Goal: Information Seeking & Learning: Learn about a topic

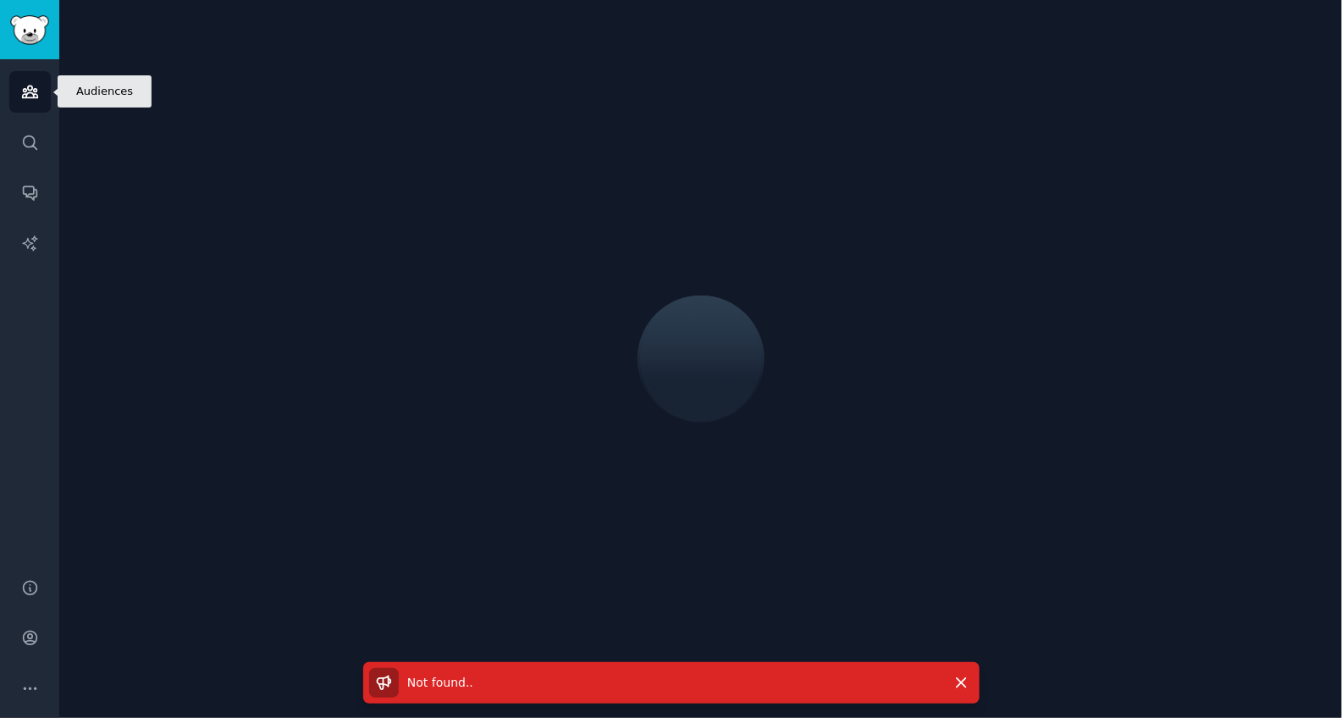
click at [26, 109] on link "Audiences" at bounding box center [29, 91] width 41 height 41
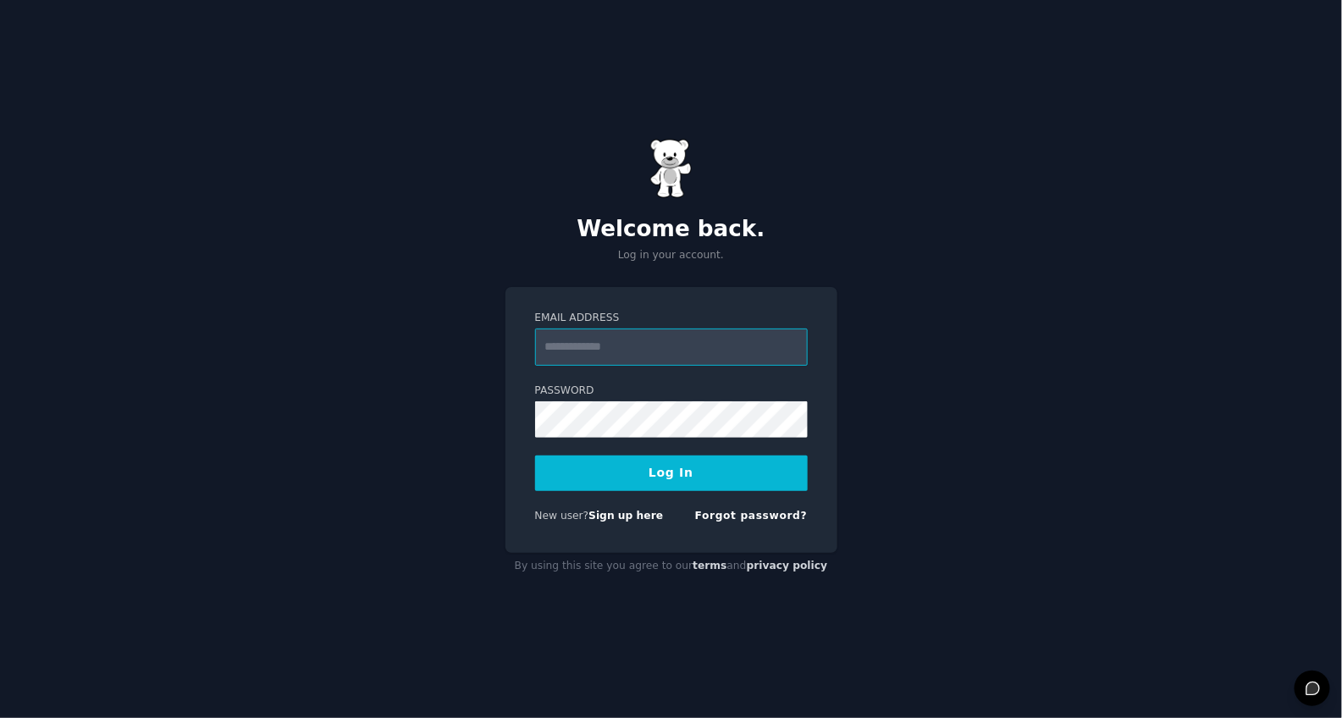
type input "**********"
click at [630, 473] on button "Log In" at bounding box center [671, 473] width 273 height 36
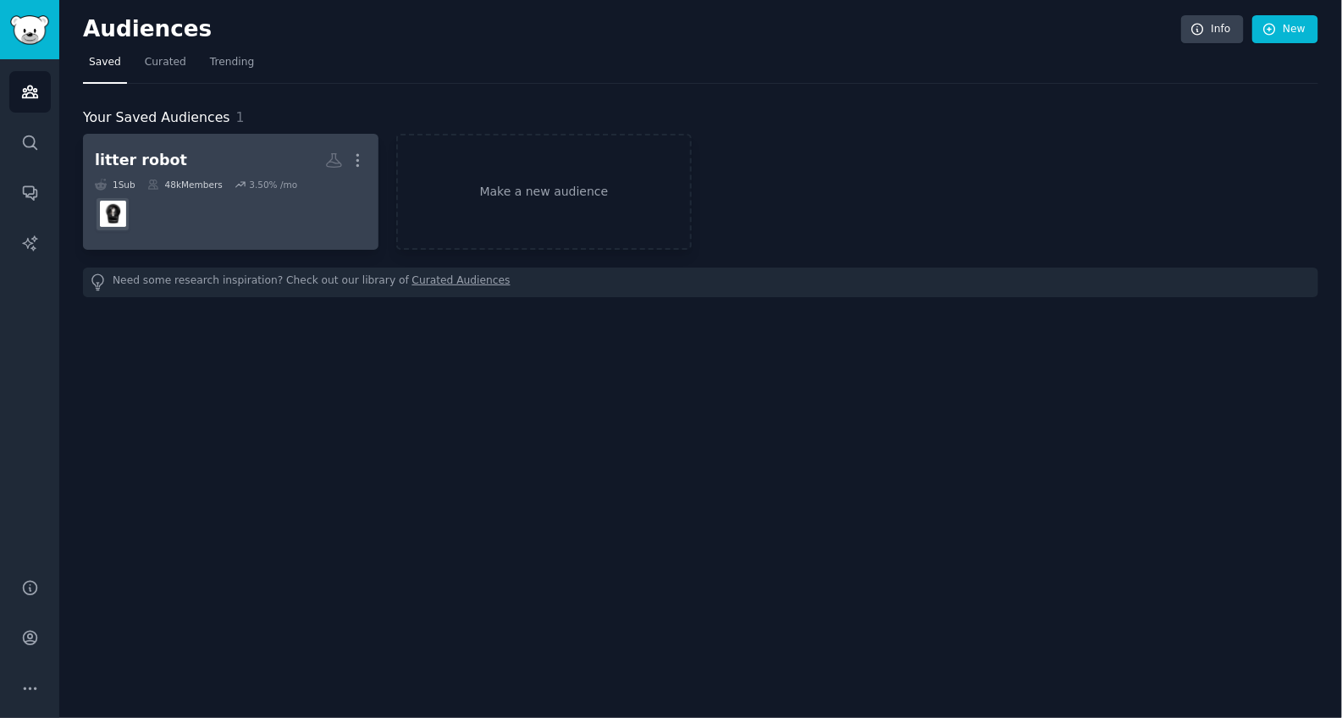
click at [200, 159] on h2 "litter robot More" at bounding box center [231, 161] width 272 height 30
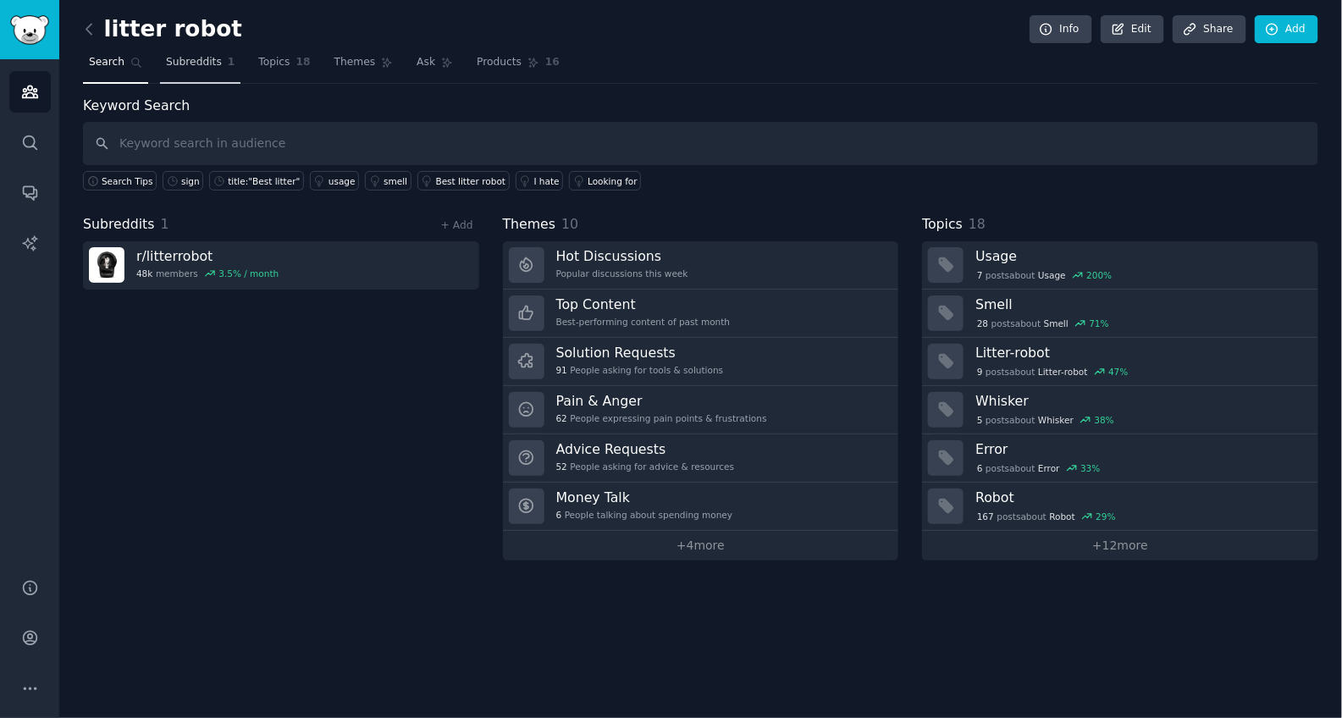
click at [201, 51] on link "Subreddits 1" at bounding box center [200, 66] width 80 height 35
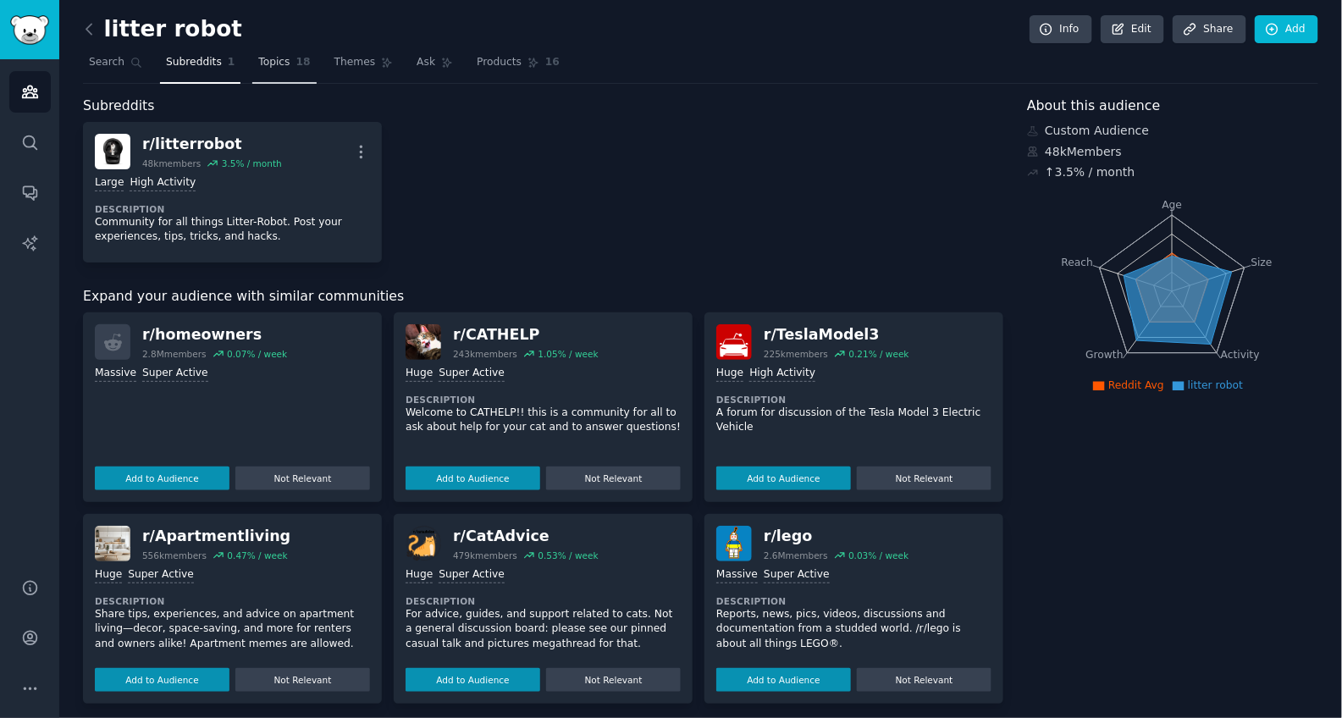
click at [265, 64] on span "Topics" at bounding box center [273, 62] width 31 height 15
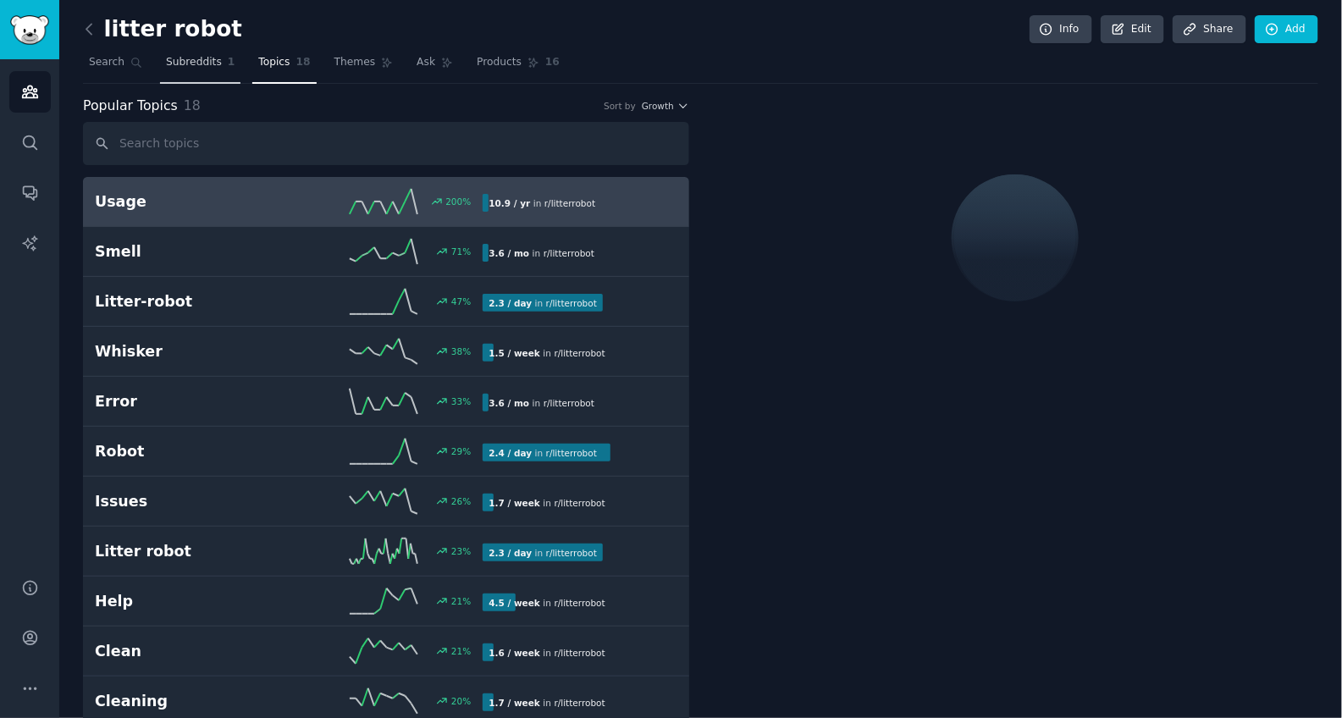
click at [189, 70] on link "Subreddits 1" at bounding box center [200, 66] width 80 height 35
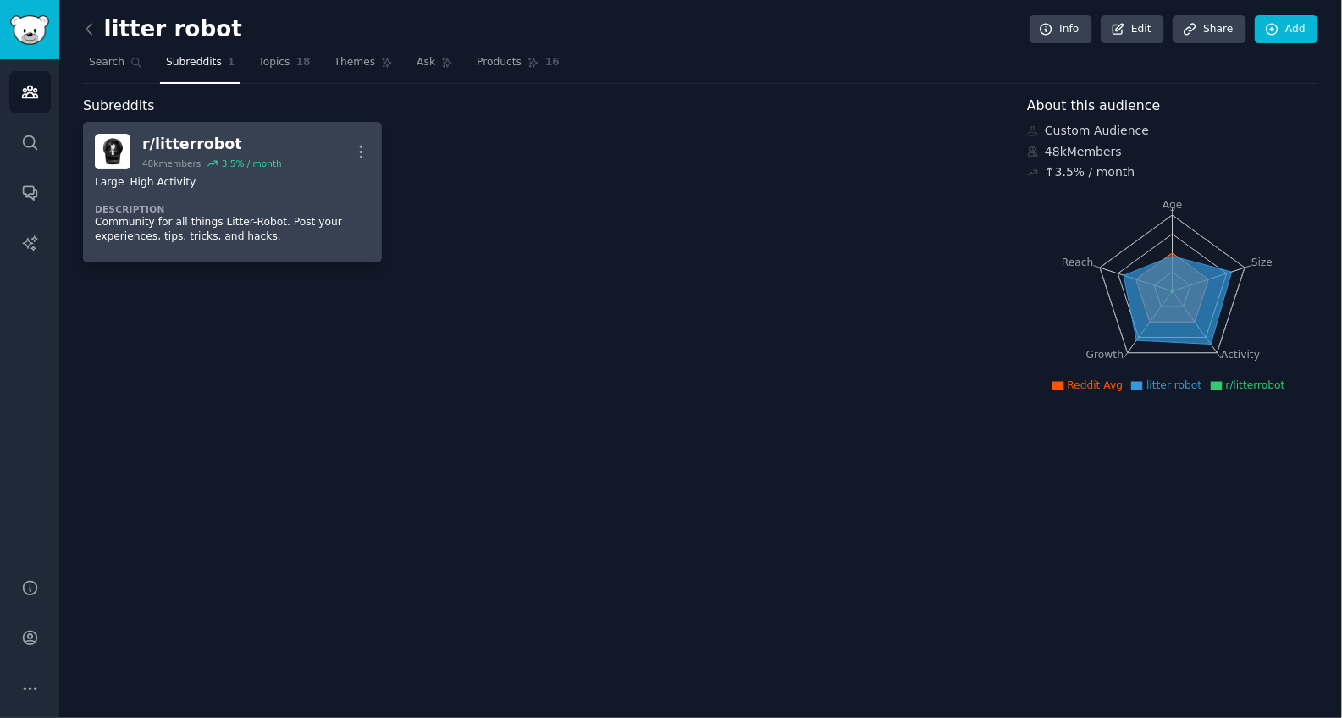
click at [233, 169] on div "Large High Activity Description Community for all things Litter-Robot. Post you…" at bounding box center [232, 209] width 275 height 81
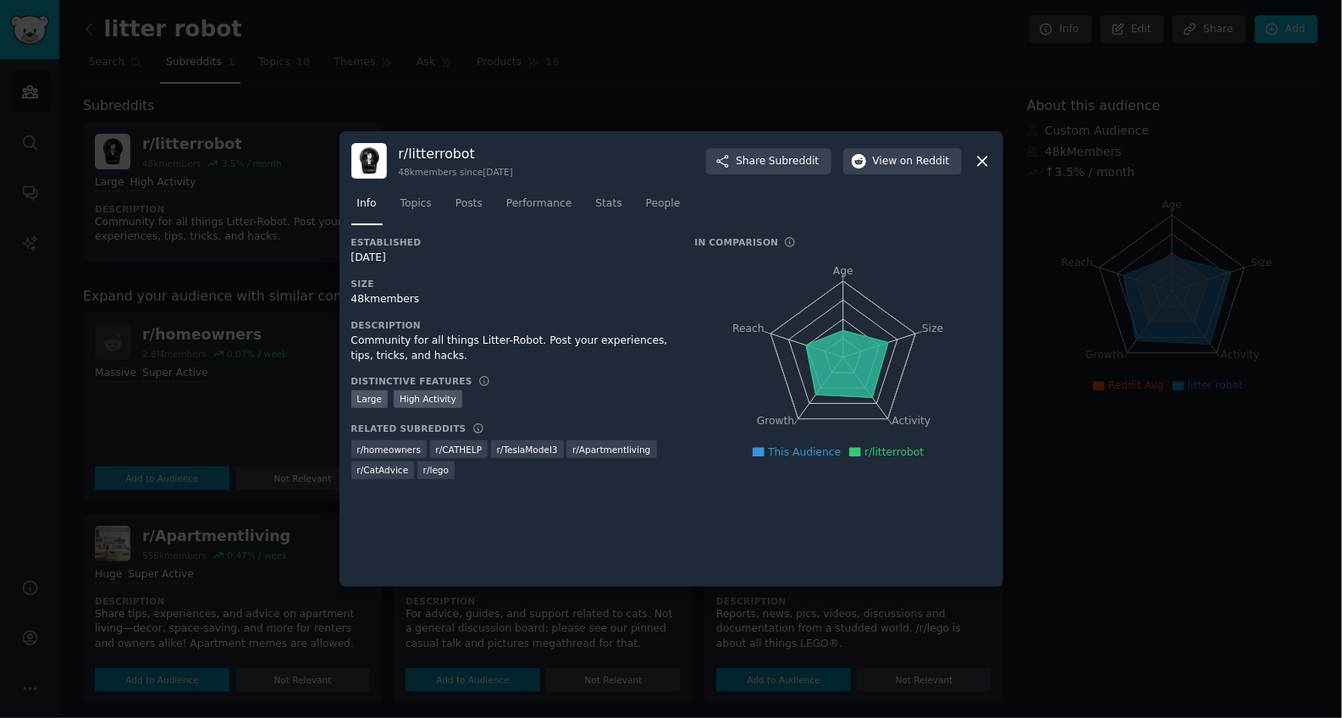
click at [525, 77] on div at bounding box center [671, 359] width 1342 height 718
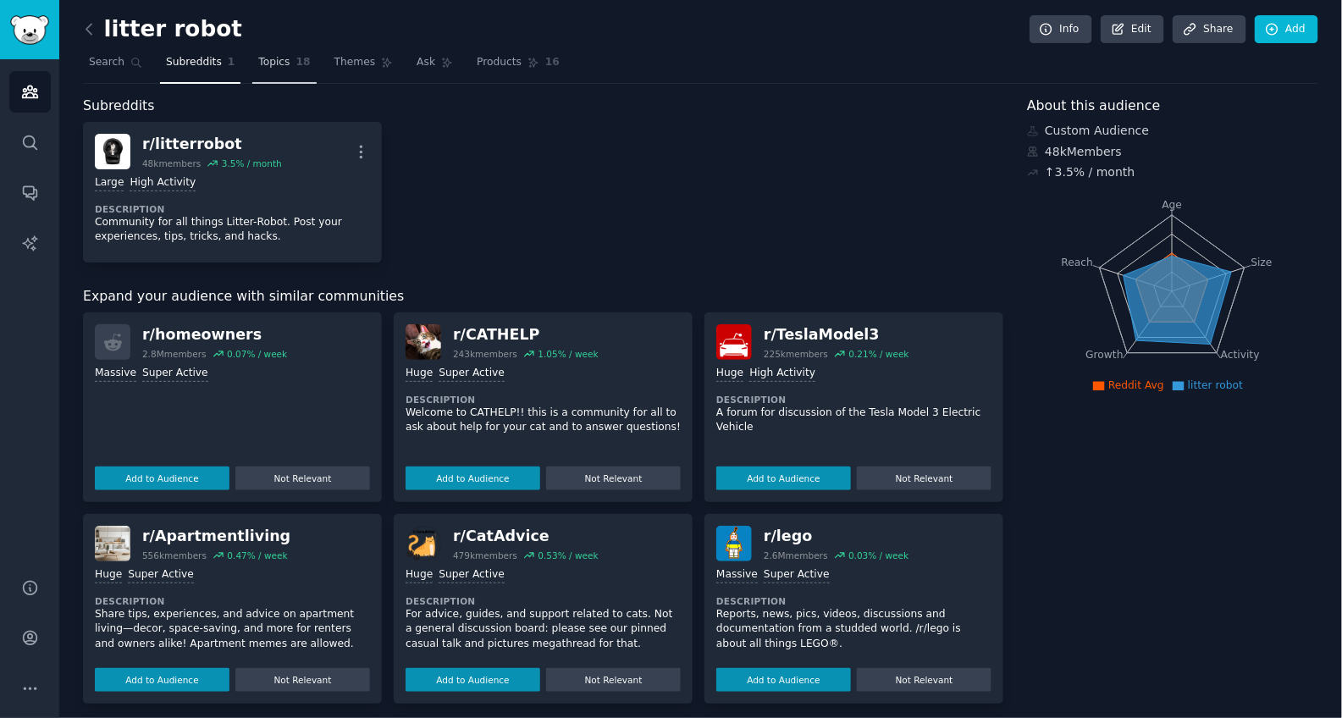
click at [255, 69] on link "Topics 18" at bounding box center [283, 66] width 63 height 35
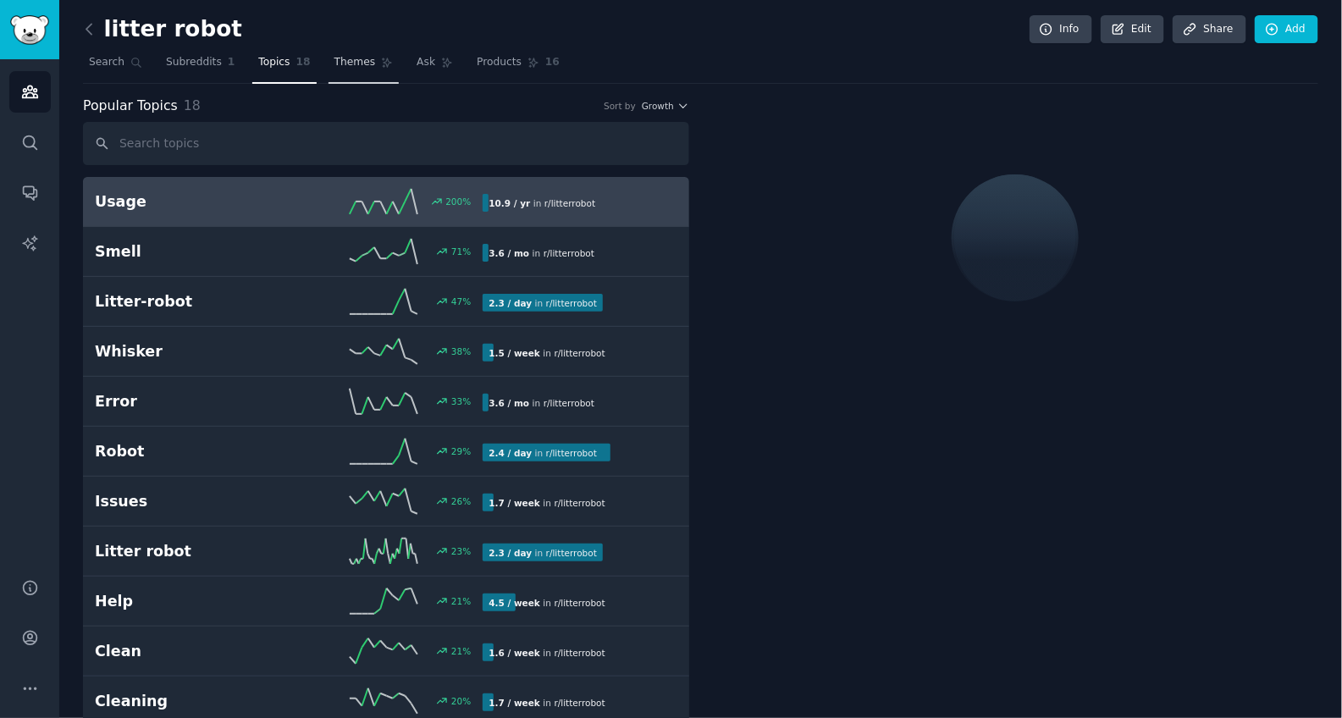
click at [344, 68] on span "Themes" at bounding box center [354, 62] width 41 height 15
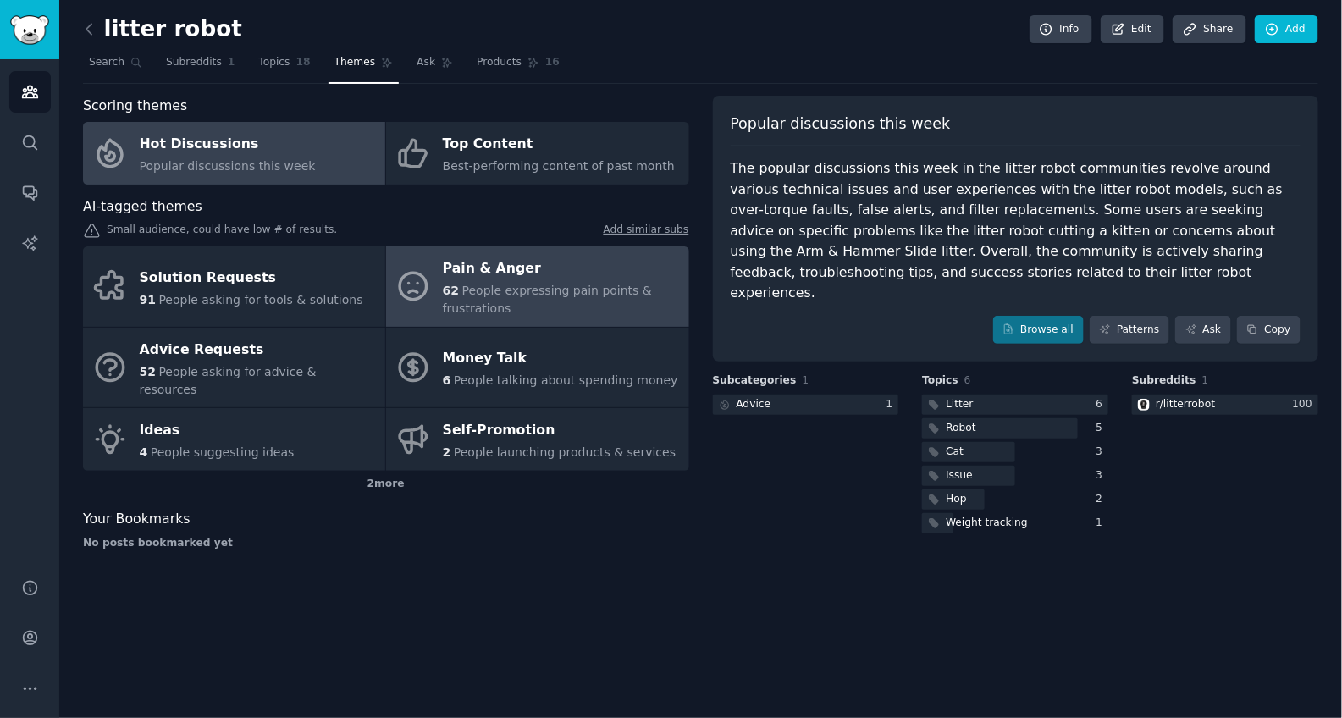
click at [517, 273] on div "Pain & Anger" at bounding box center [561, 269] width 237 height 27
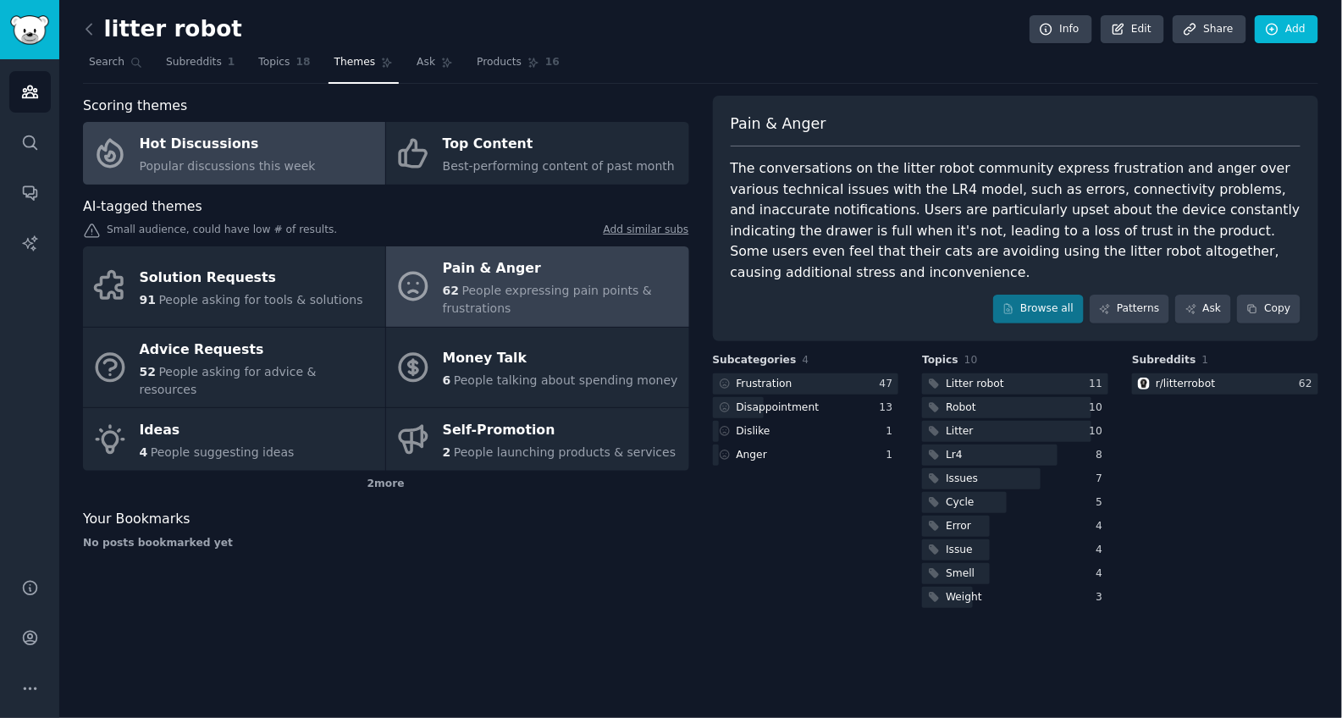
click at [276, 164] on span "Popular discussions this week" at bounding box center [228, 166] width 176 height 14
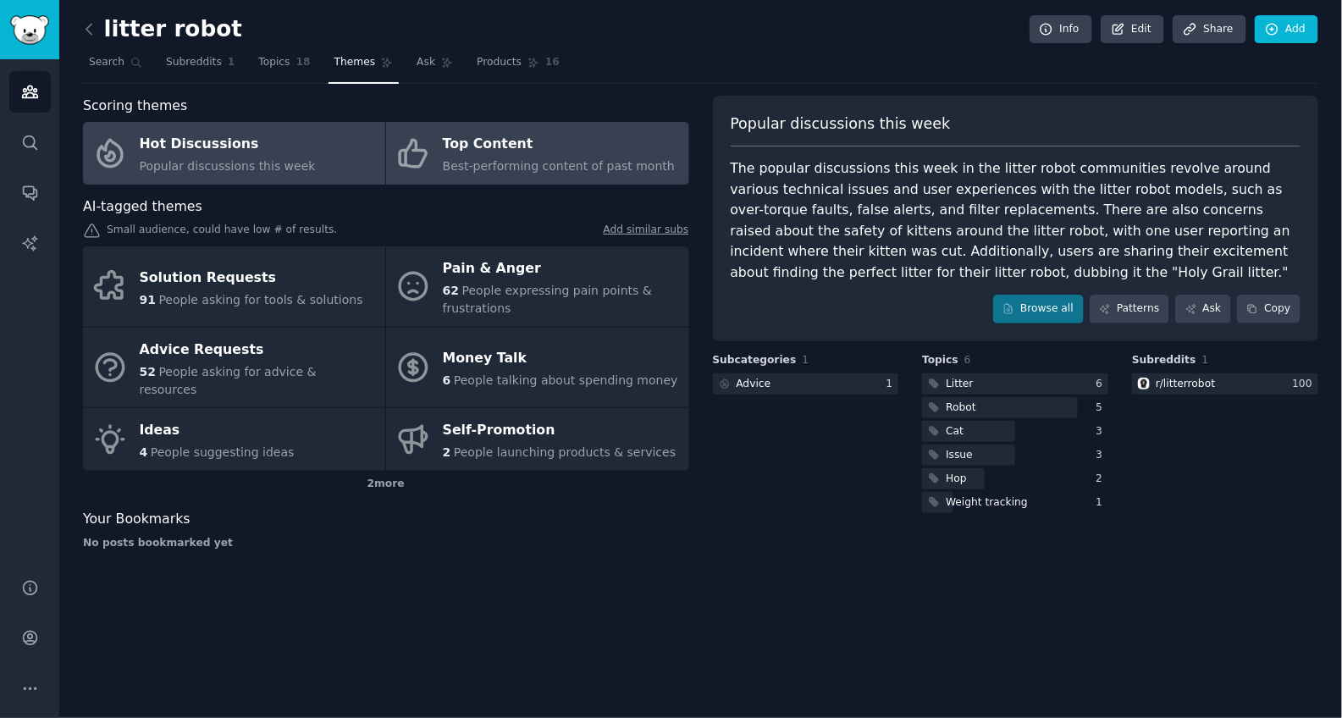
click at [429, 161] on icon at bounding box center [413, 153] width 36 height 36
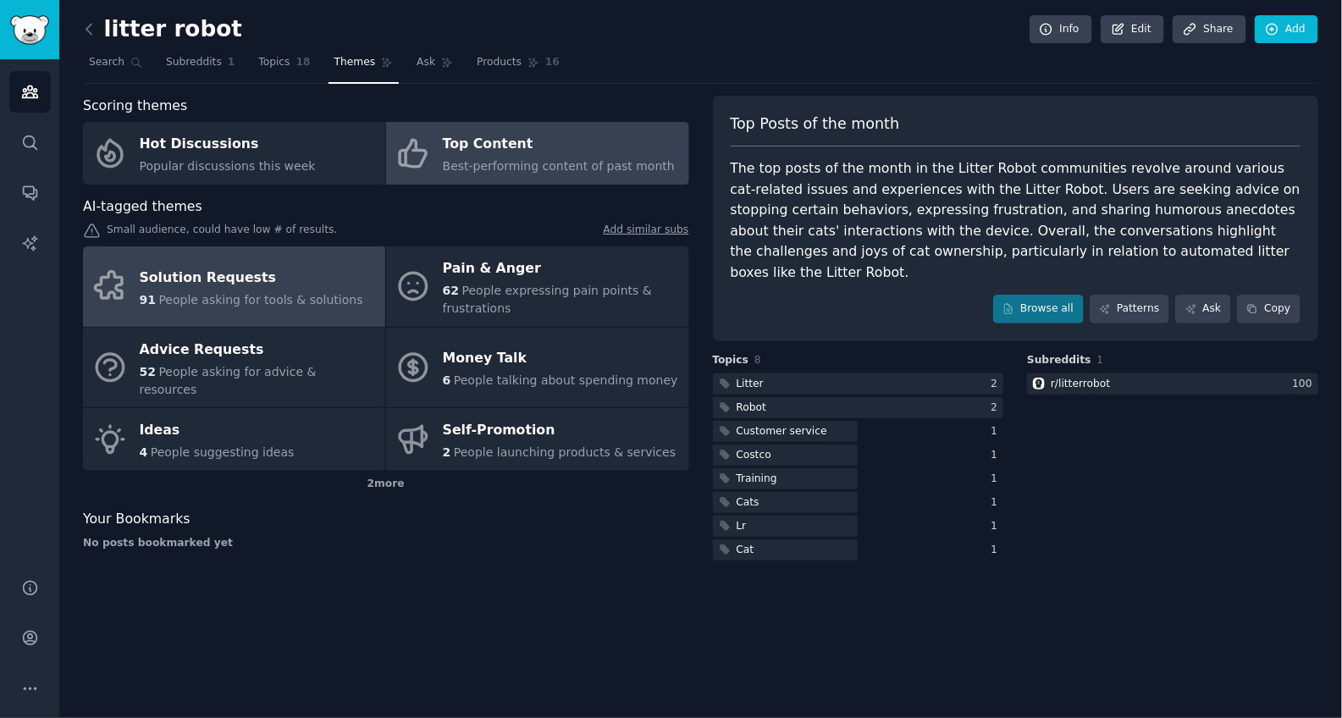
click at [222, 271] on div "Solution Requests" at bounding box center [252, 277] width 224 height 27
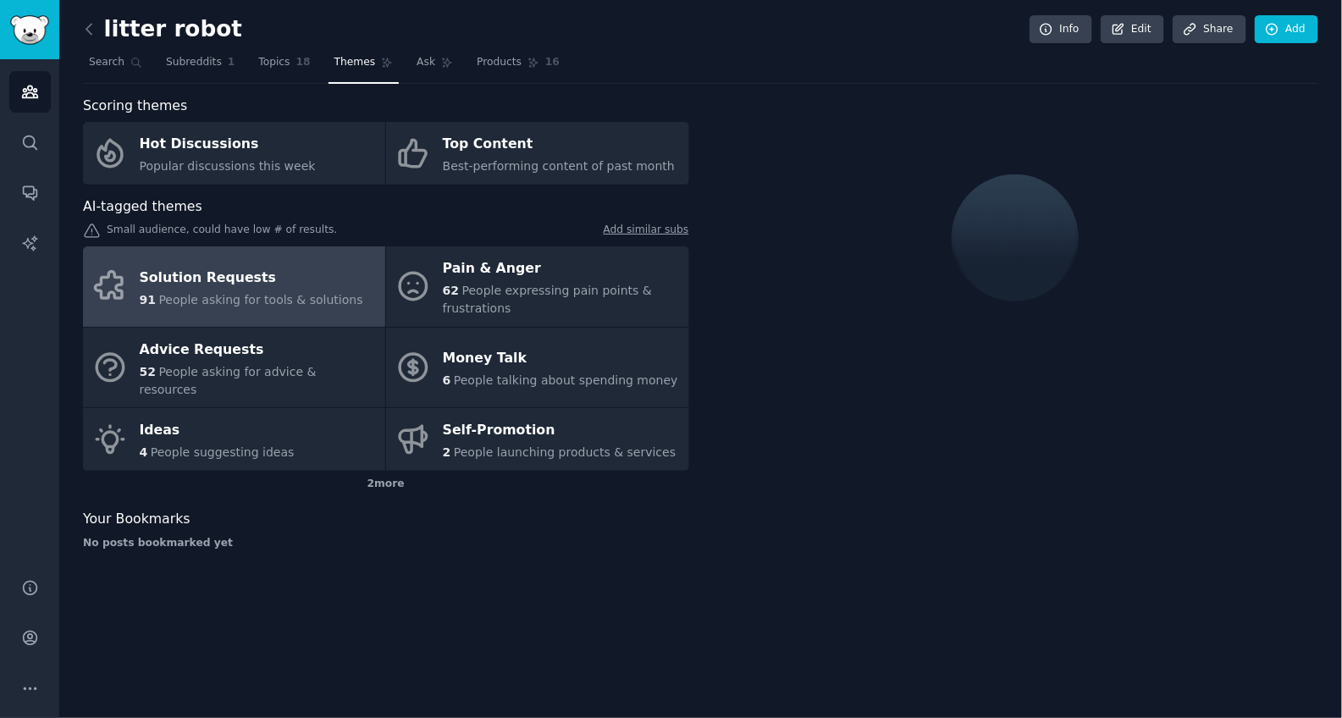
click at [222, 271] on div "Solution Requests" at bounding box center [252, 277] width 224 height 27
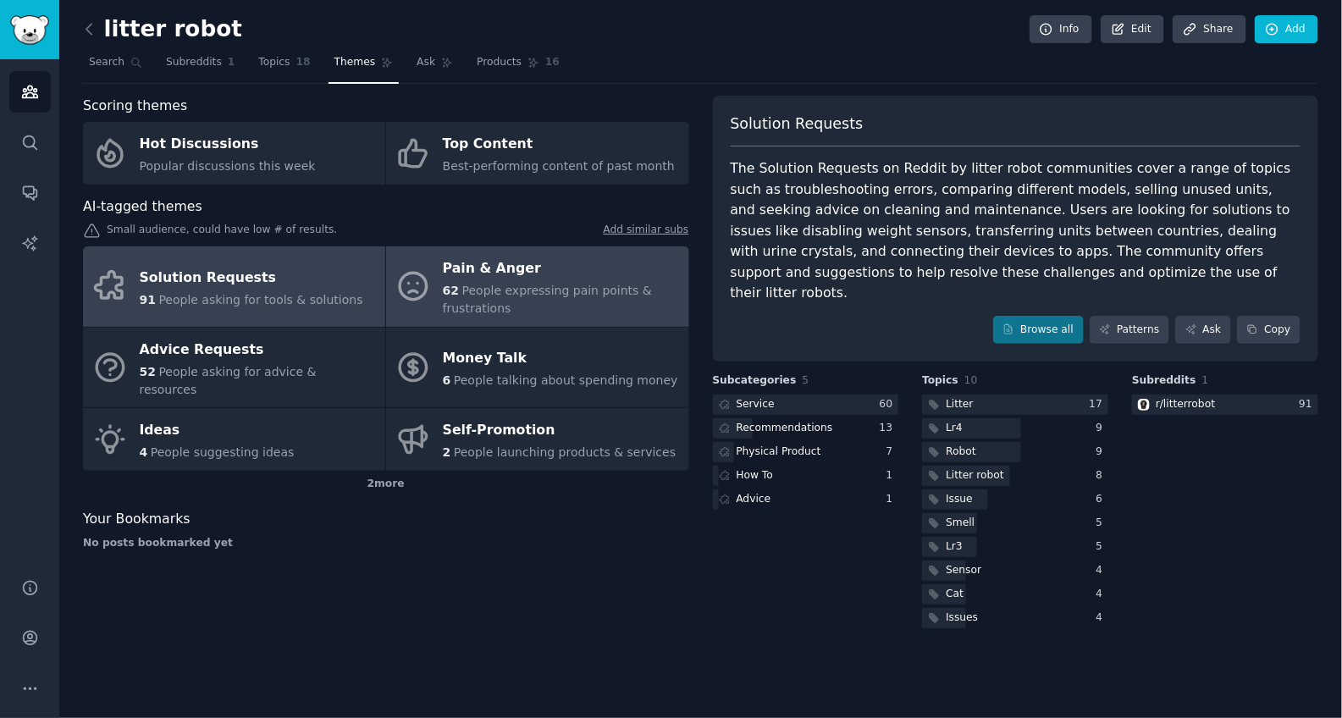
click at [460, 274] on div "Pain & Anger" at bounding box center [561, 269] width 237 height 27
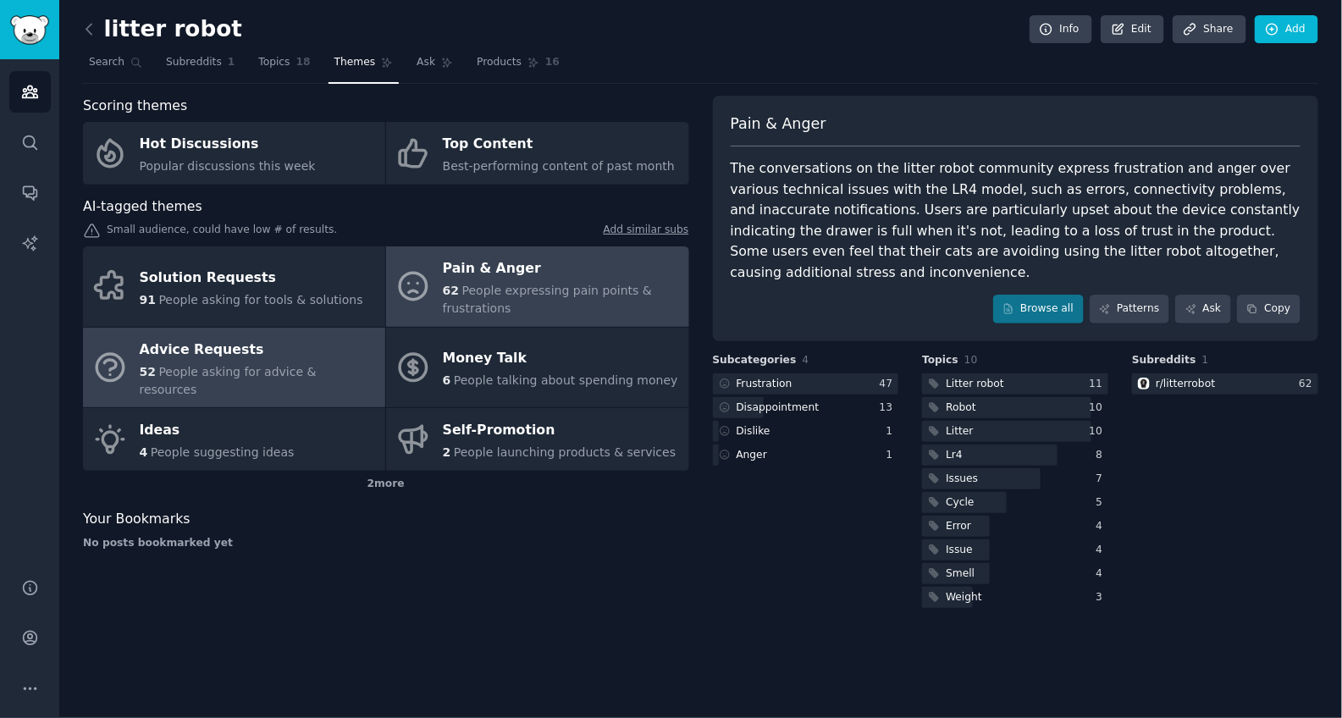
click at [306, 341] on div "Advice Requests" at bounding box center [258, 349] width 237 height 27
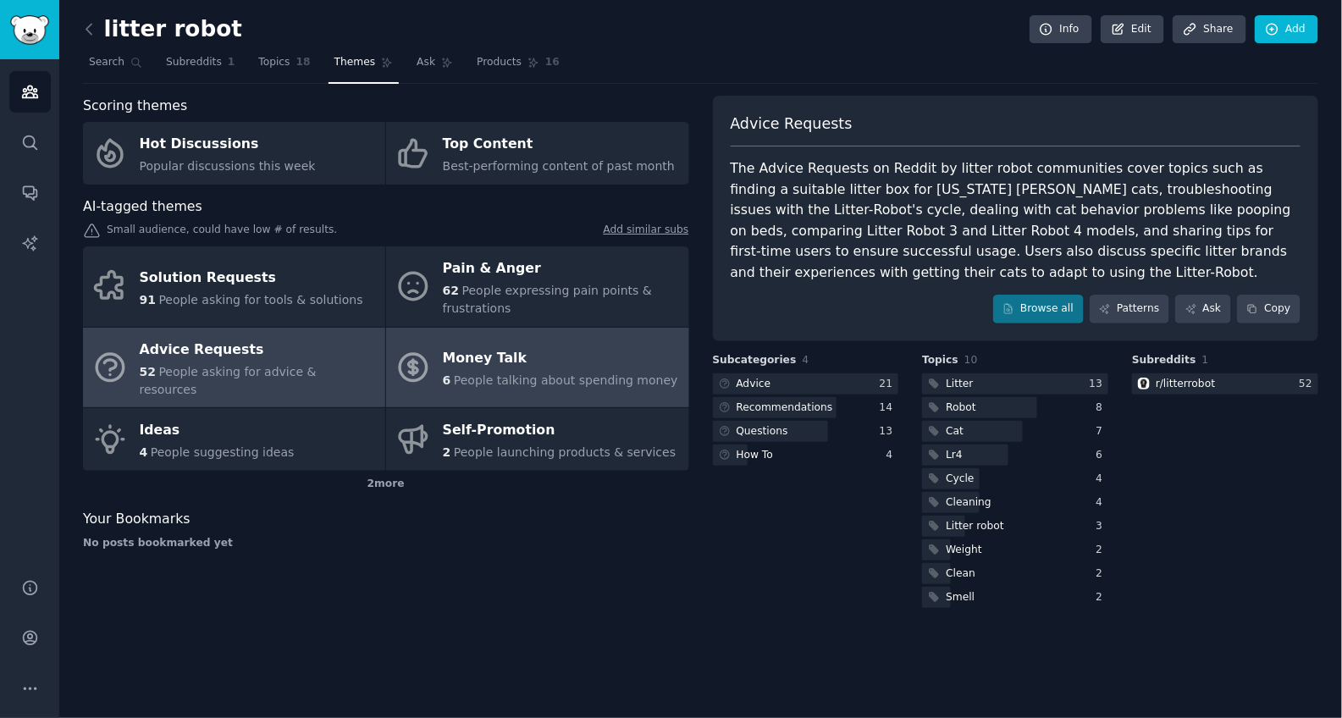
click at [481, 359] on div "Money Talk" at bounding box center [560, 358] width 235 height 27
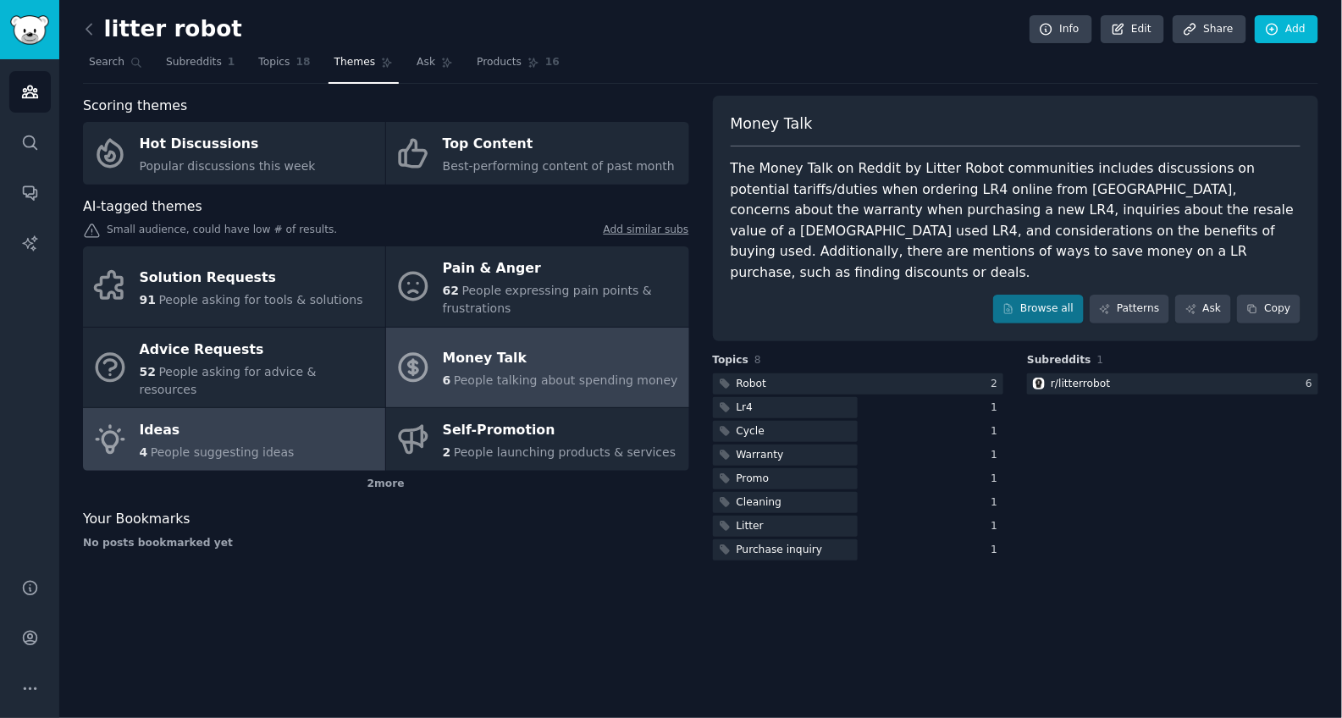
click at [301, 408] on link "Ideas 4 People suggesting ideas" at bounding box center [234, 439] width 302 height 63
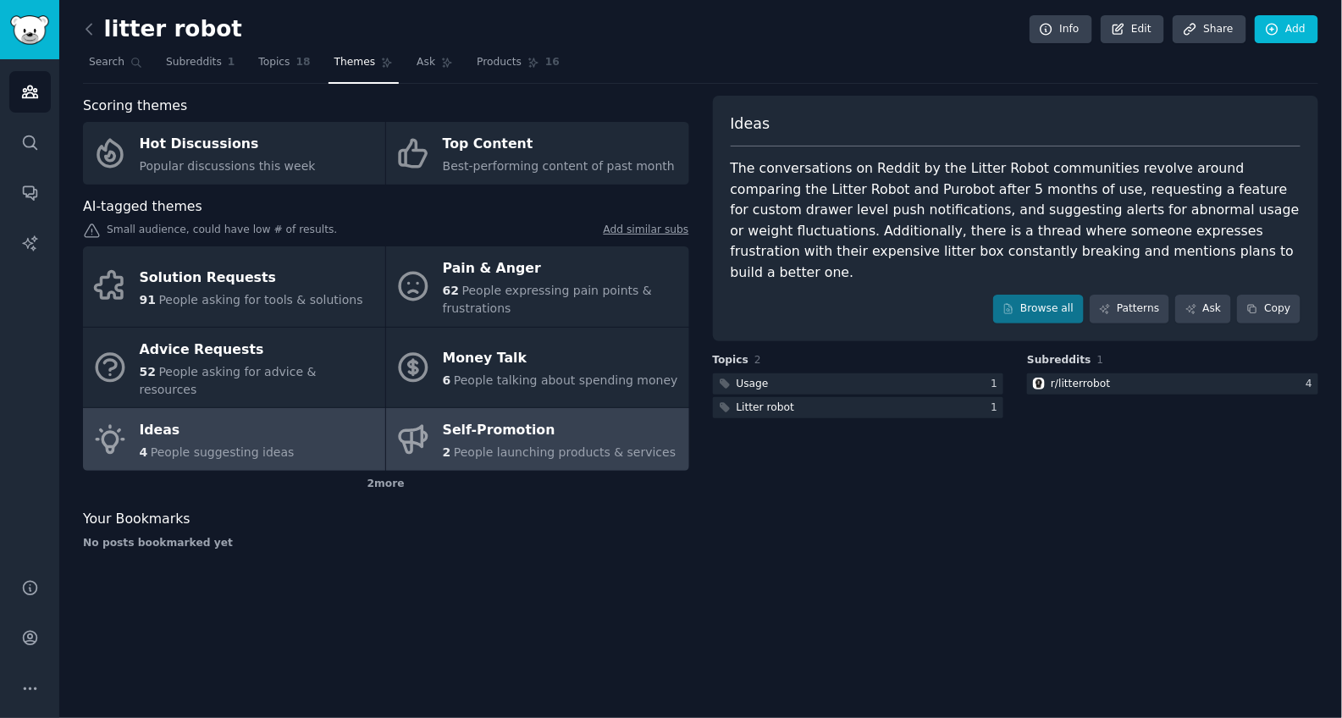
click at [446, 445] on span "2" at bounding box center [447, 452] width 8 height 14
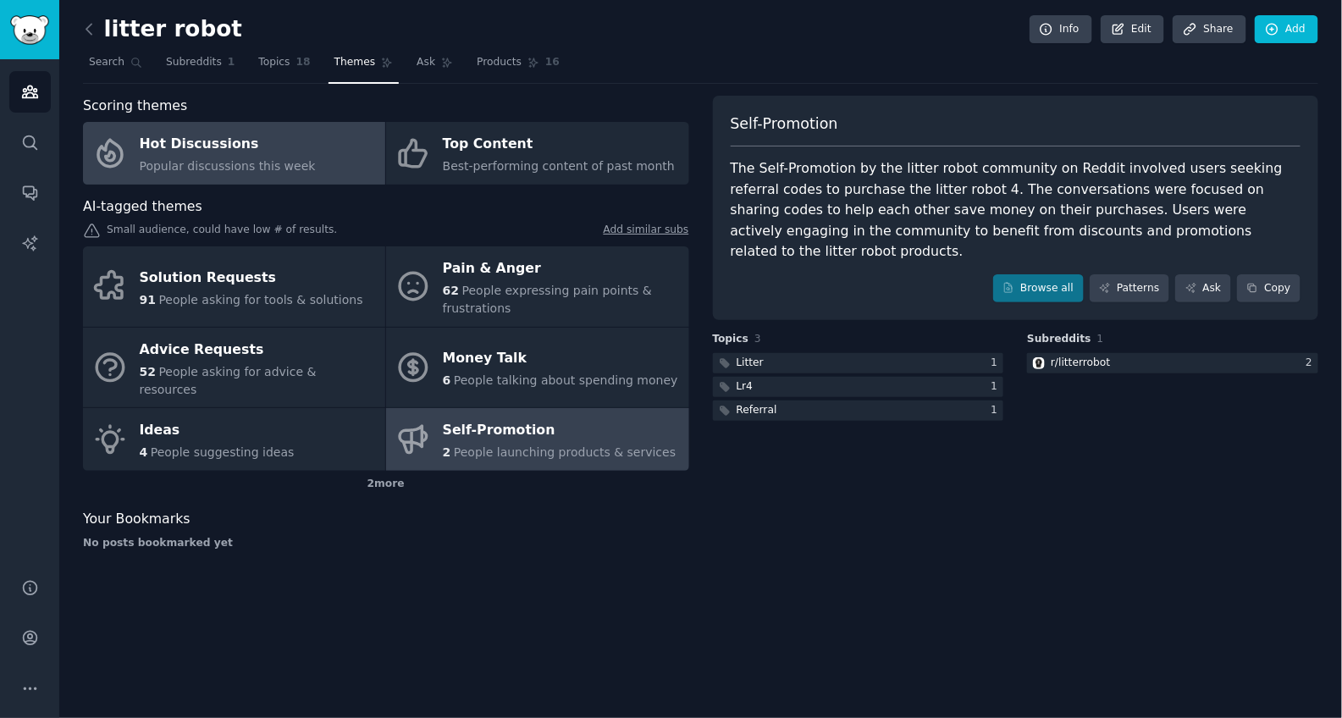
click at [267, 176] on link "Hot Discussions Popular discussions this week" at bounding box center [234, 153] width 302 height 63
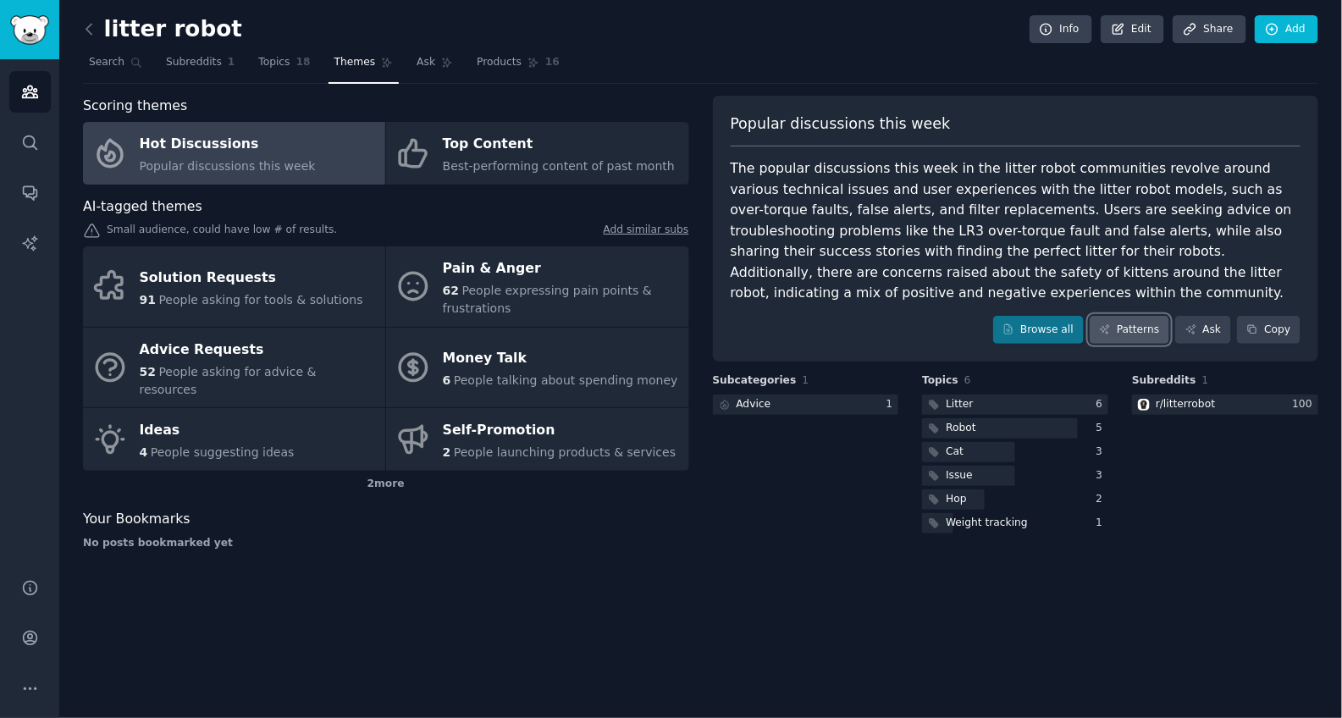
click at [1152, 327] on link "Patterns" at bounding box center [1130, 330] width 80 height 29
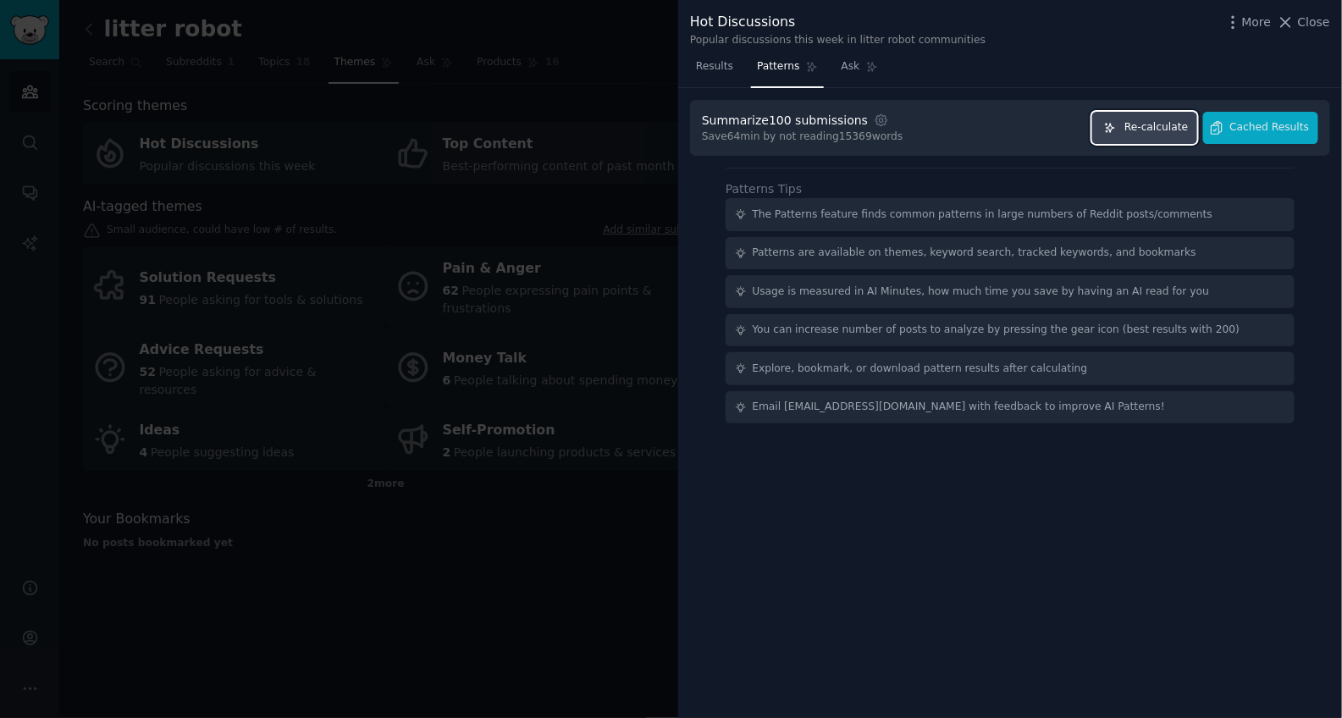
click at [1152, 118] on button "Re-calculate" at bounding box center [1144, 128] width 105 height 33
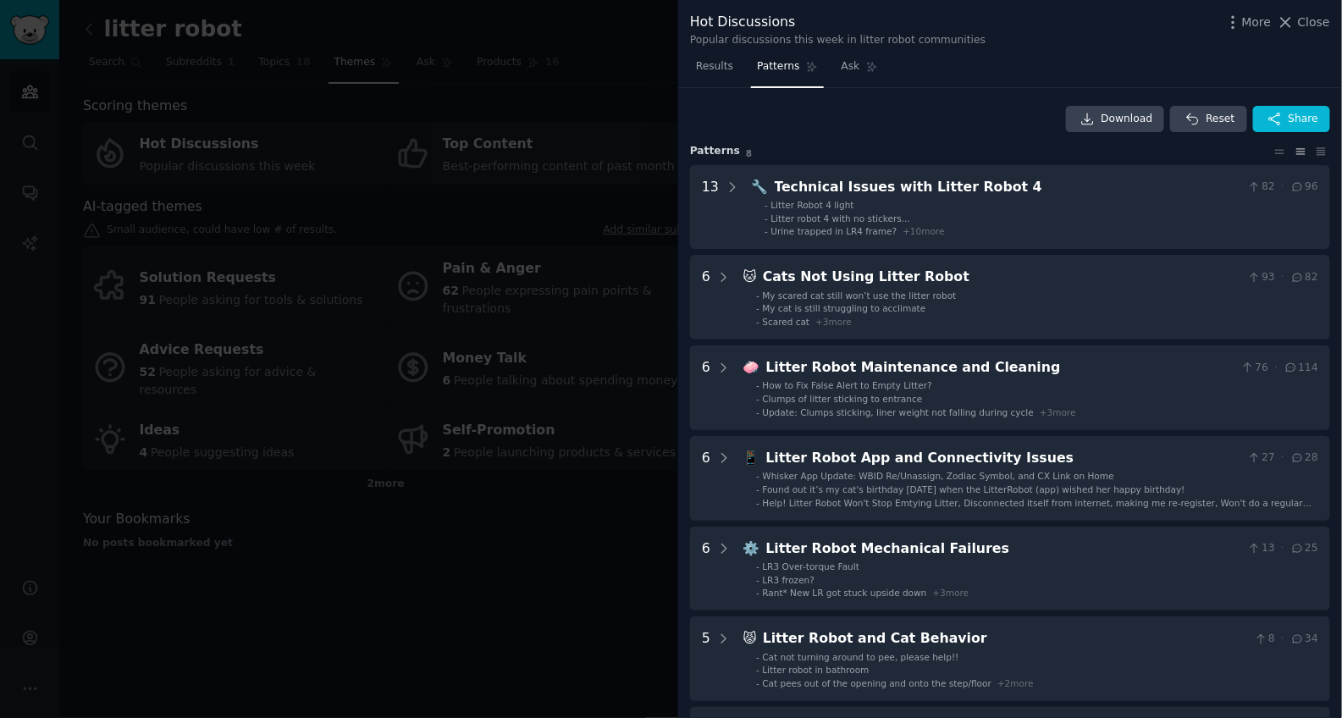
click at [647, 268] on div at bounding box center [671, 359] width 1342 height 718
